Goal: Task Accomplishment & Management: Manage account settings

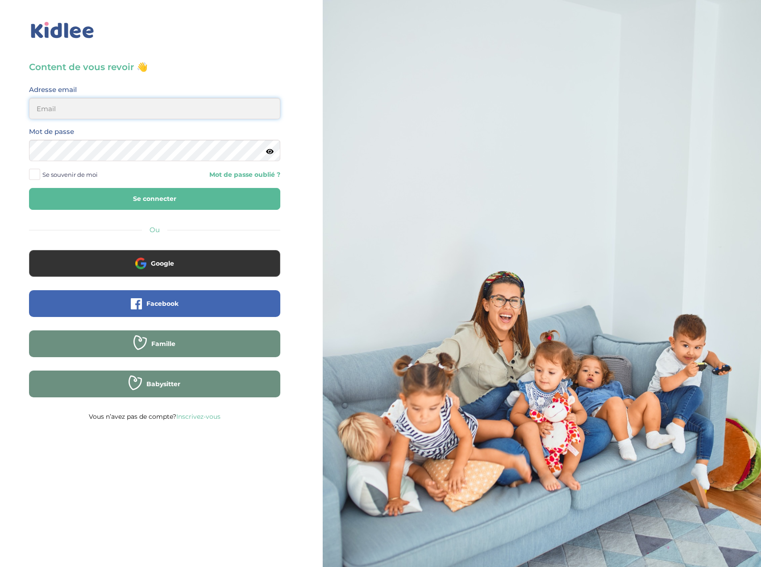
type input "eboutourlinsky@yahoo.com"
click at [149, 205] on button "Se connecter" at bounding box center [154, 199] width 251 height 22
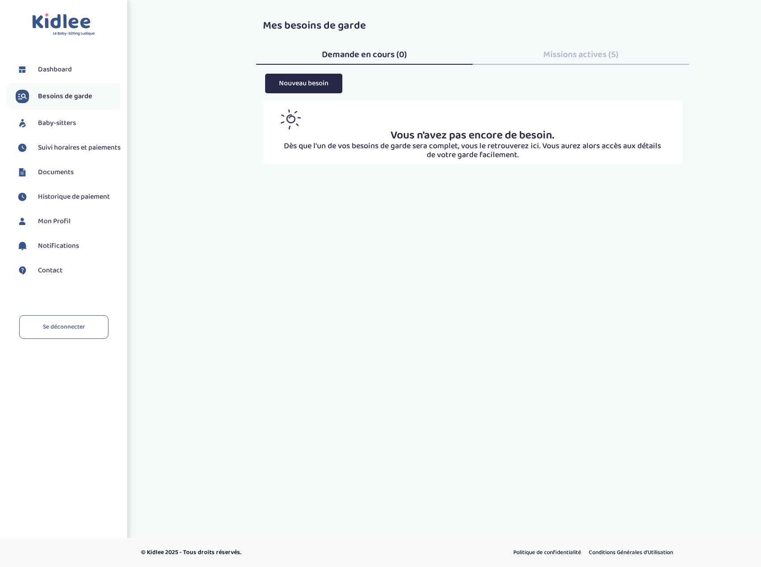
click at [66, 148] on span "Suivi horaires et paiements" at bounding box center [79, 147] width 83 height 11
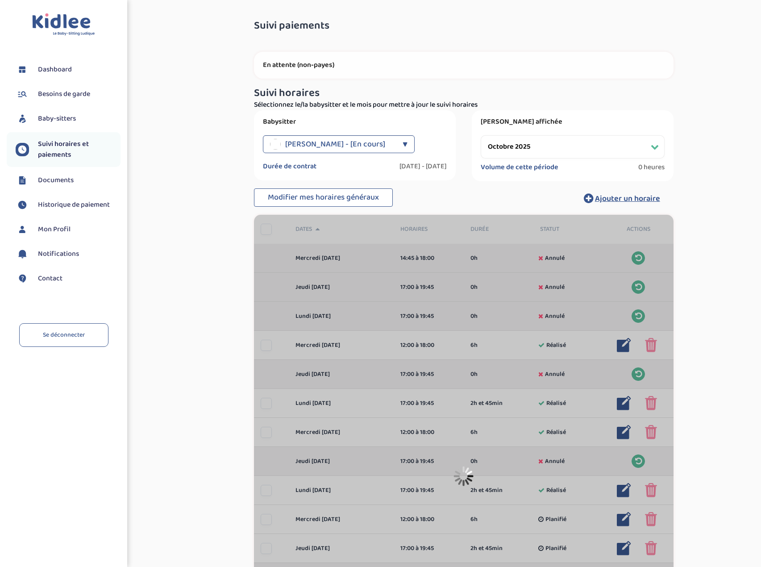
select select "octobre 2025"
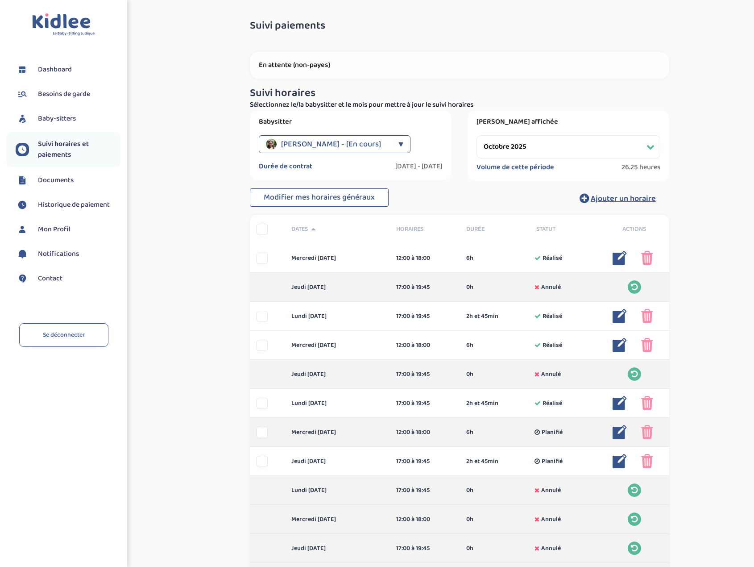
click at [616, 433] on img at bounding box center [620, 432] width 14 height 14
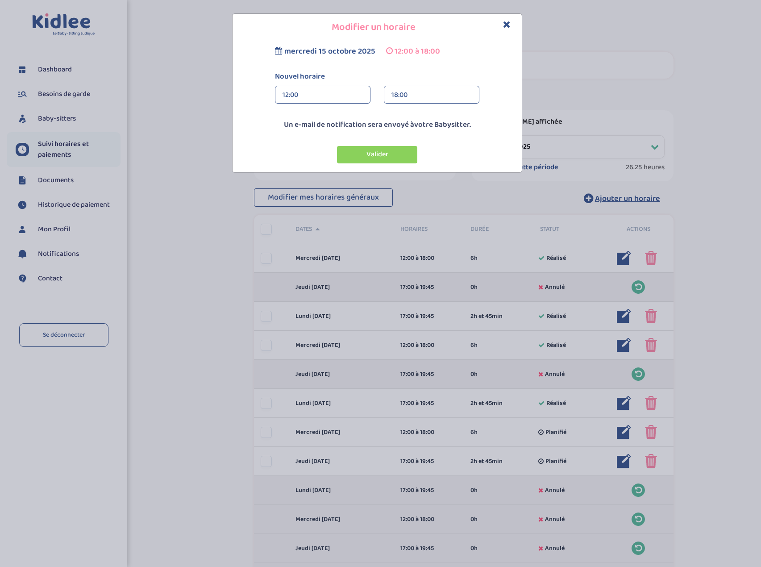
click at [319, 95] on div "12:00" at bounding box center [322, 95] width 80 height 18
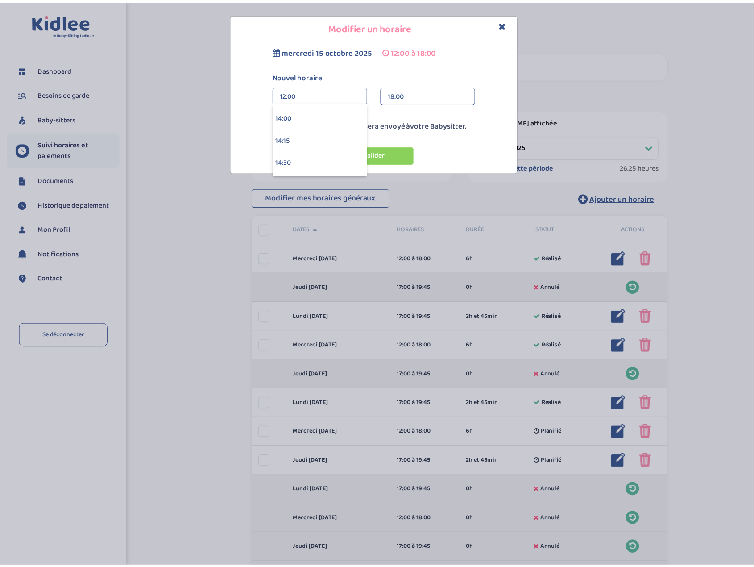
scroll to position [1249, 0]
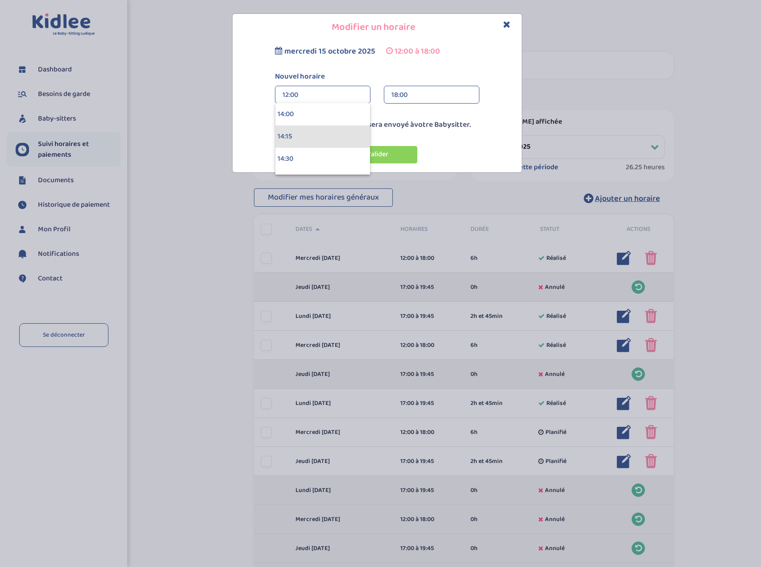
click at [323, 132] on div "14:15" at bounding box center [322, 136] width 95 height 22
click at [381, 153] on button "Valider" at bounding box center [377, 154] width 80 height 17
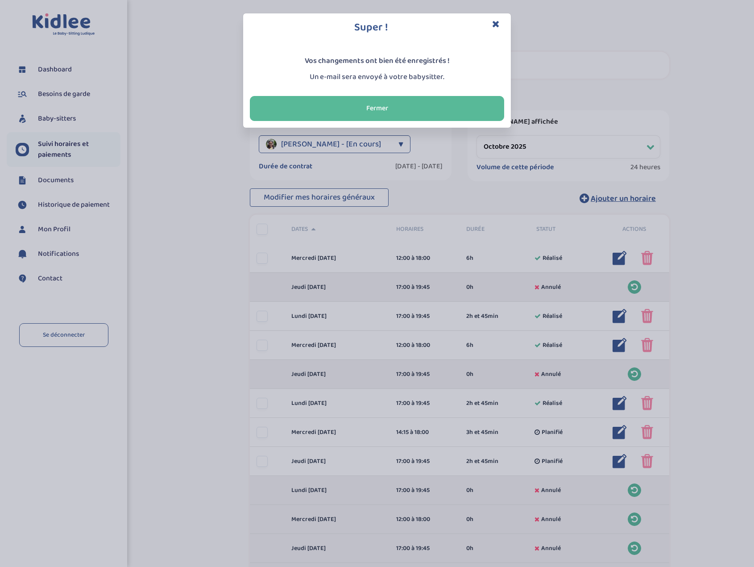
click at [497, 26] on icon "Close" at bounding box center [496, 23] width 8 height 9
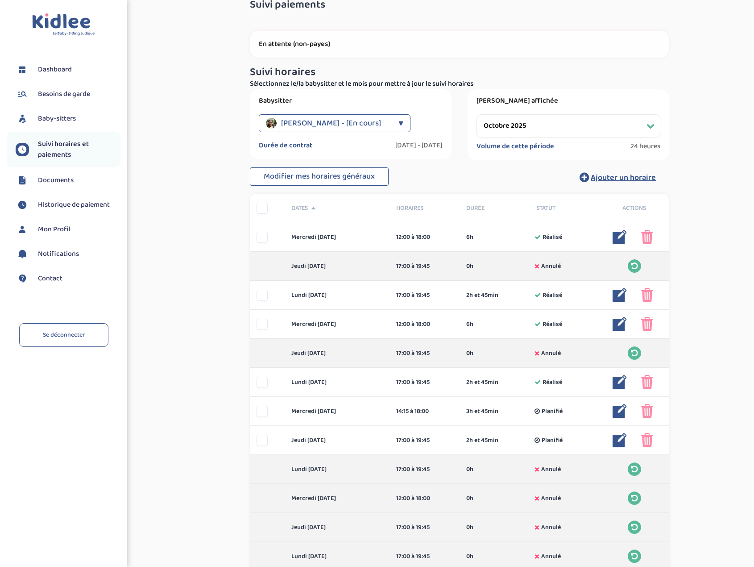
scroll to position [0, 0]
